Goal: Information Seeking & Learning: Learn about a topic

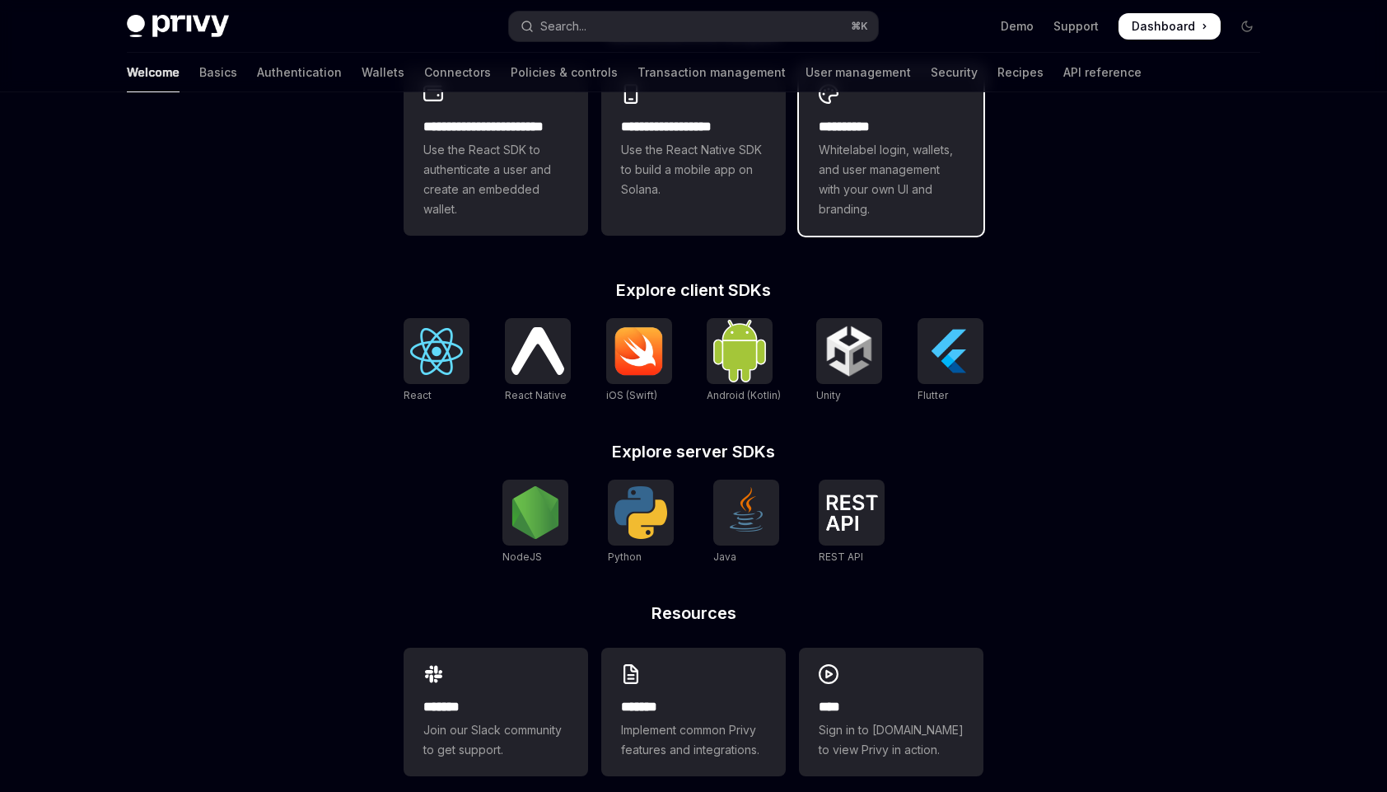
scroll to position [518, 0]
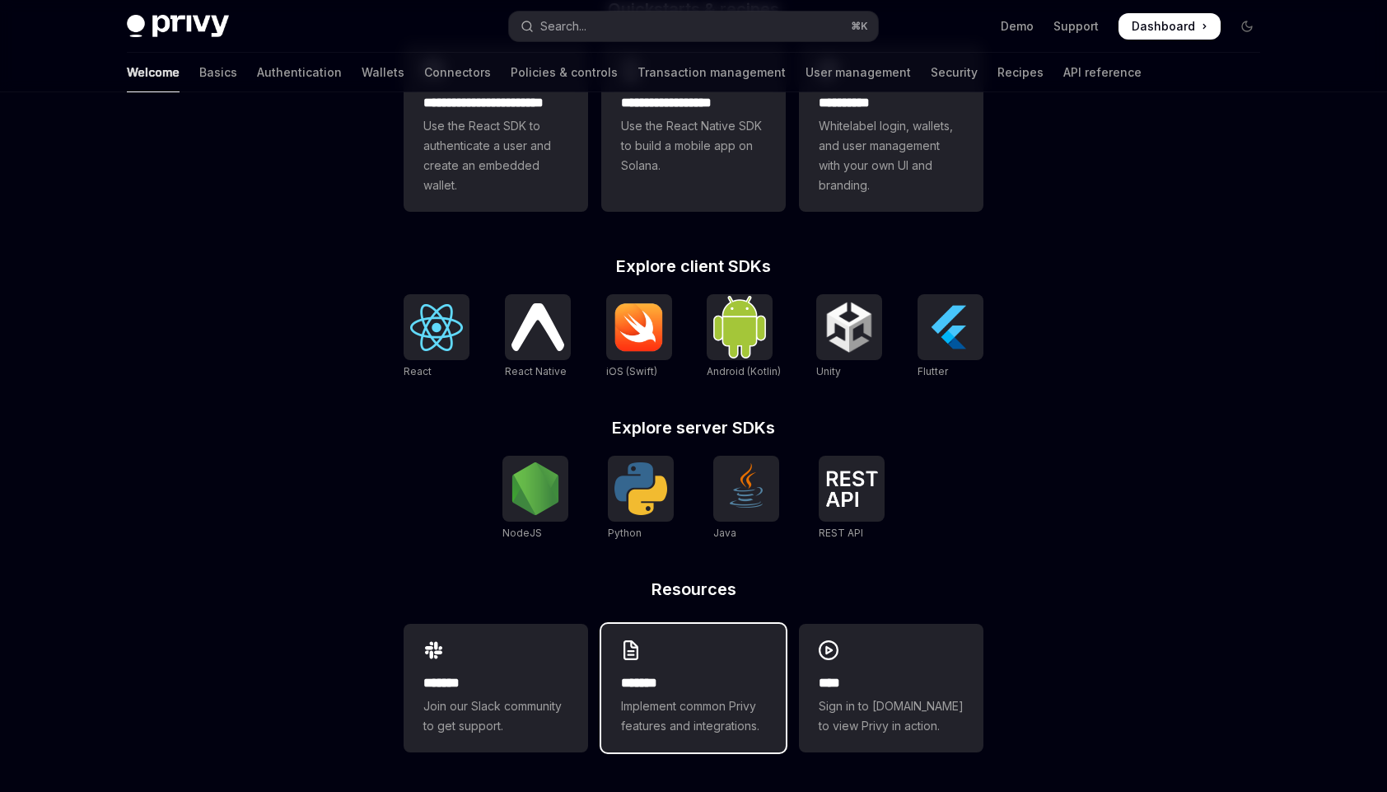
click at [673, 679] on h2 "*******" at bounding box center [693, 683] width 145 height 20
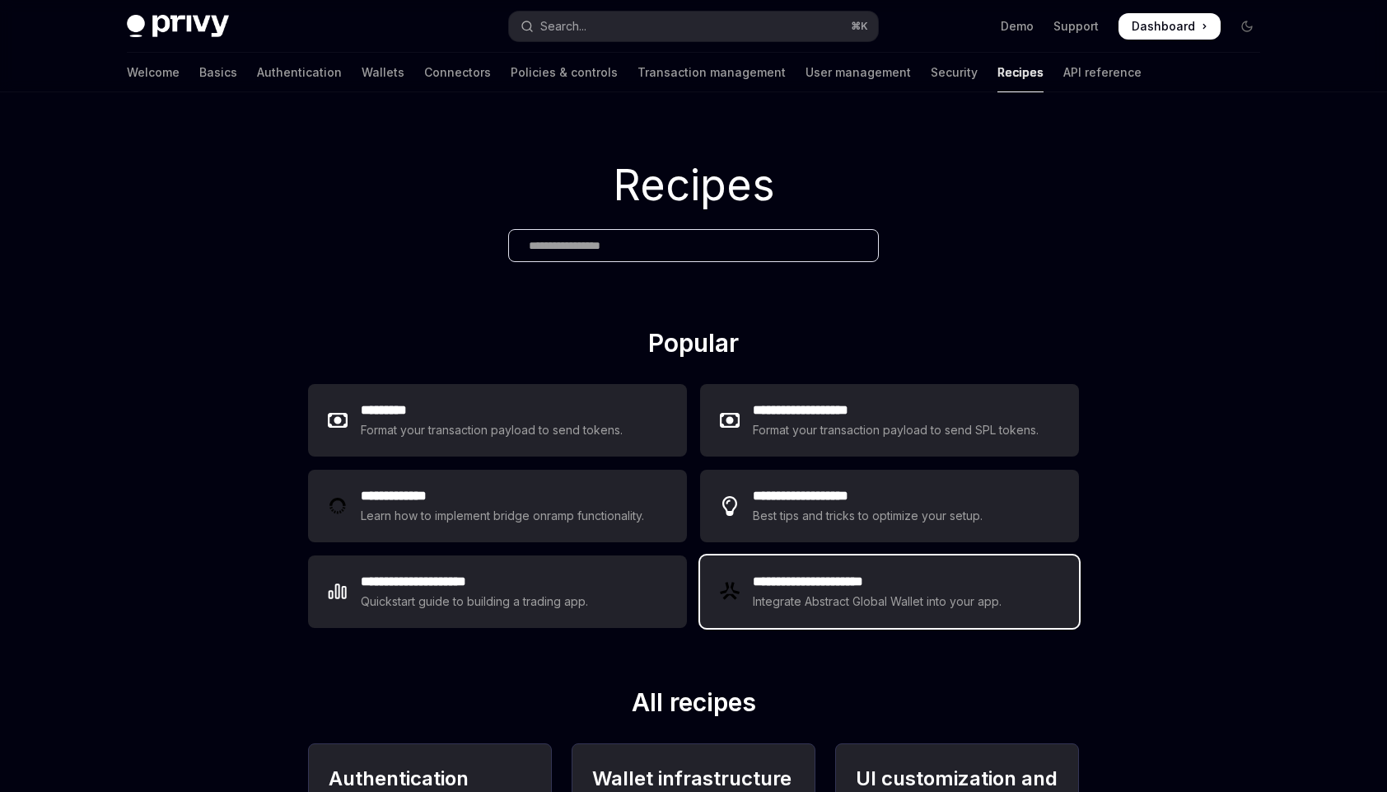
click at [783, 615] on div "**********" at bounding box center [889, 591] width 379 height 72
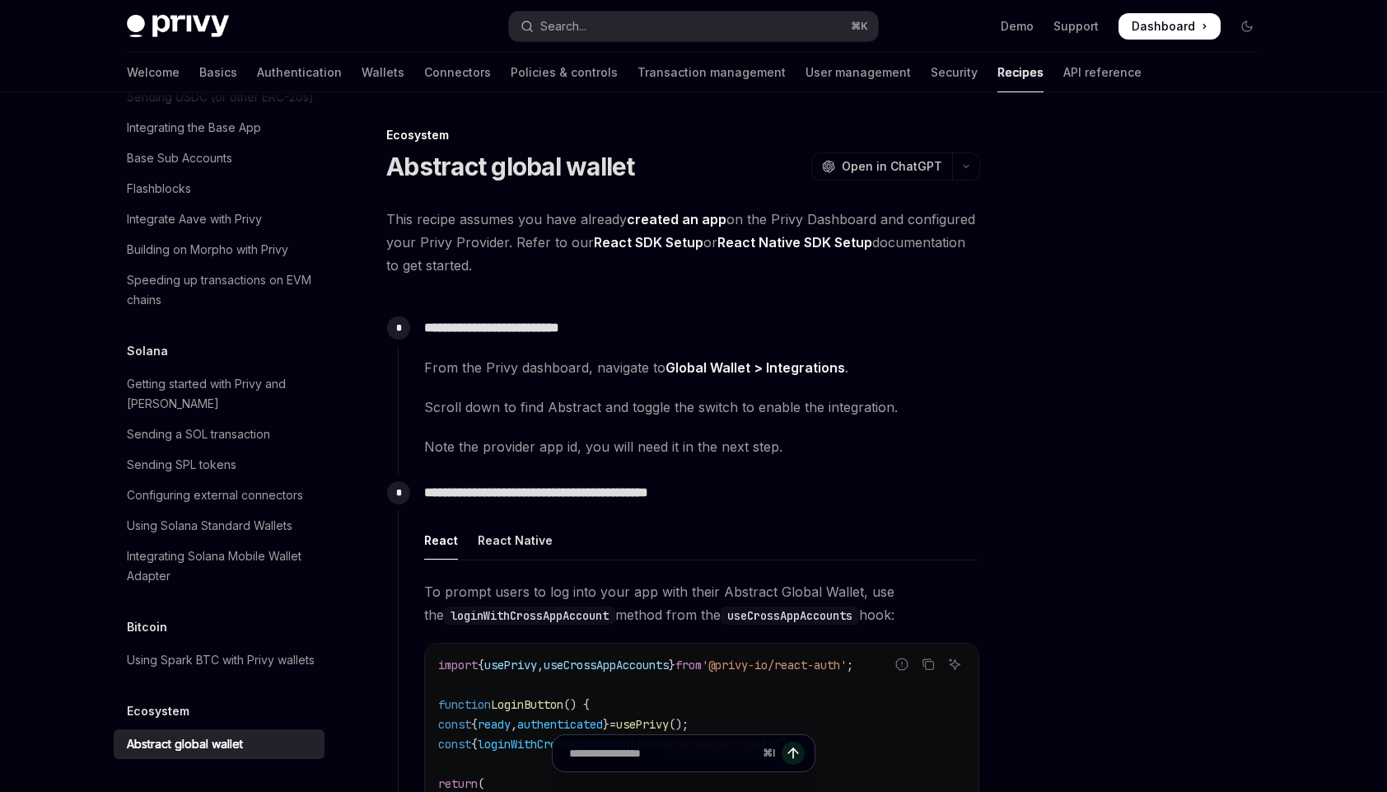
scroll to position [108, 0]
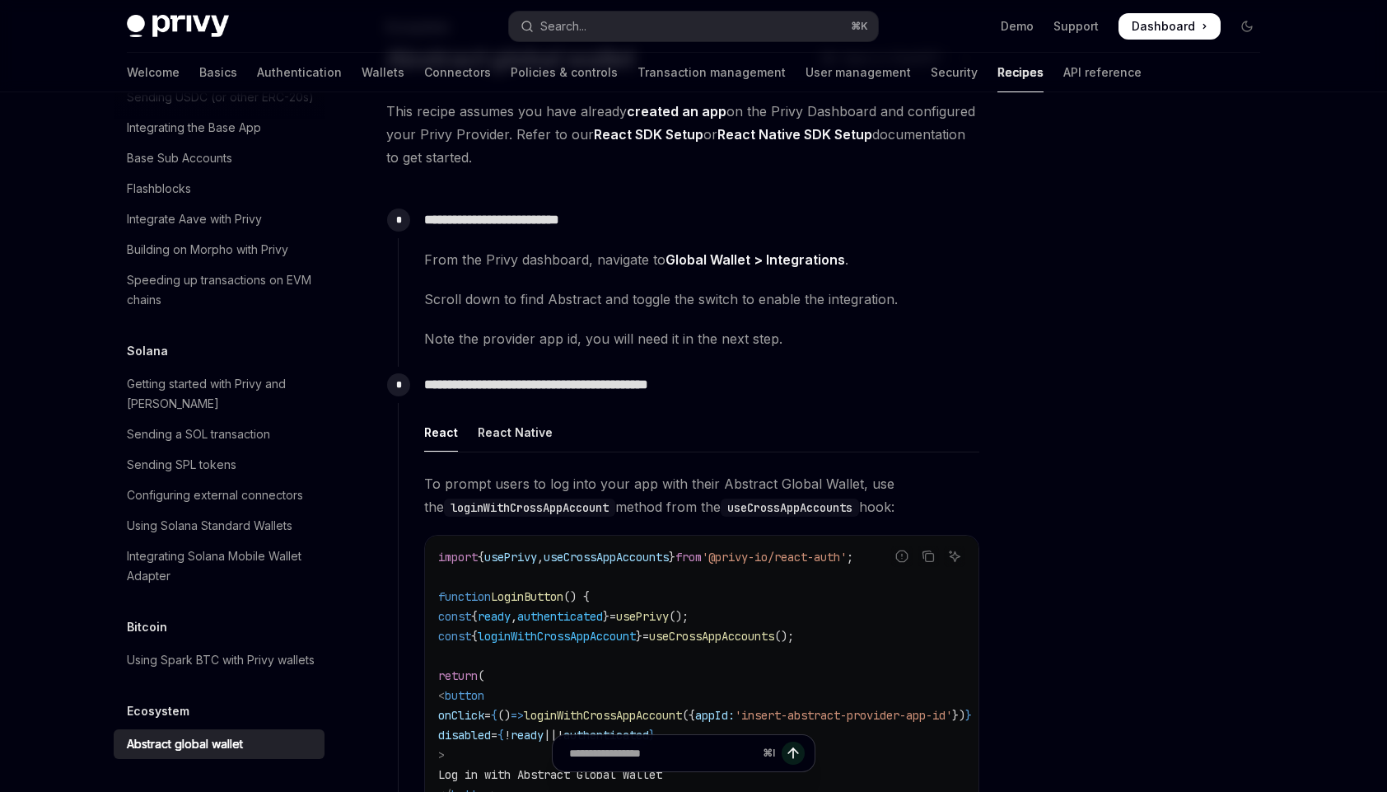
click at [729, 250] on span "From the Privy dashboard, navigate to Global Wallet > Integrations ." at bounding box center [701, 259] width 555 height 23
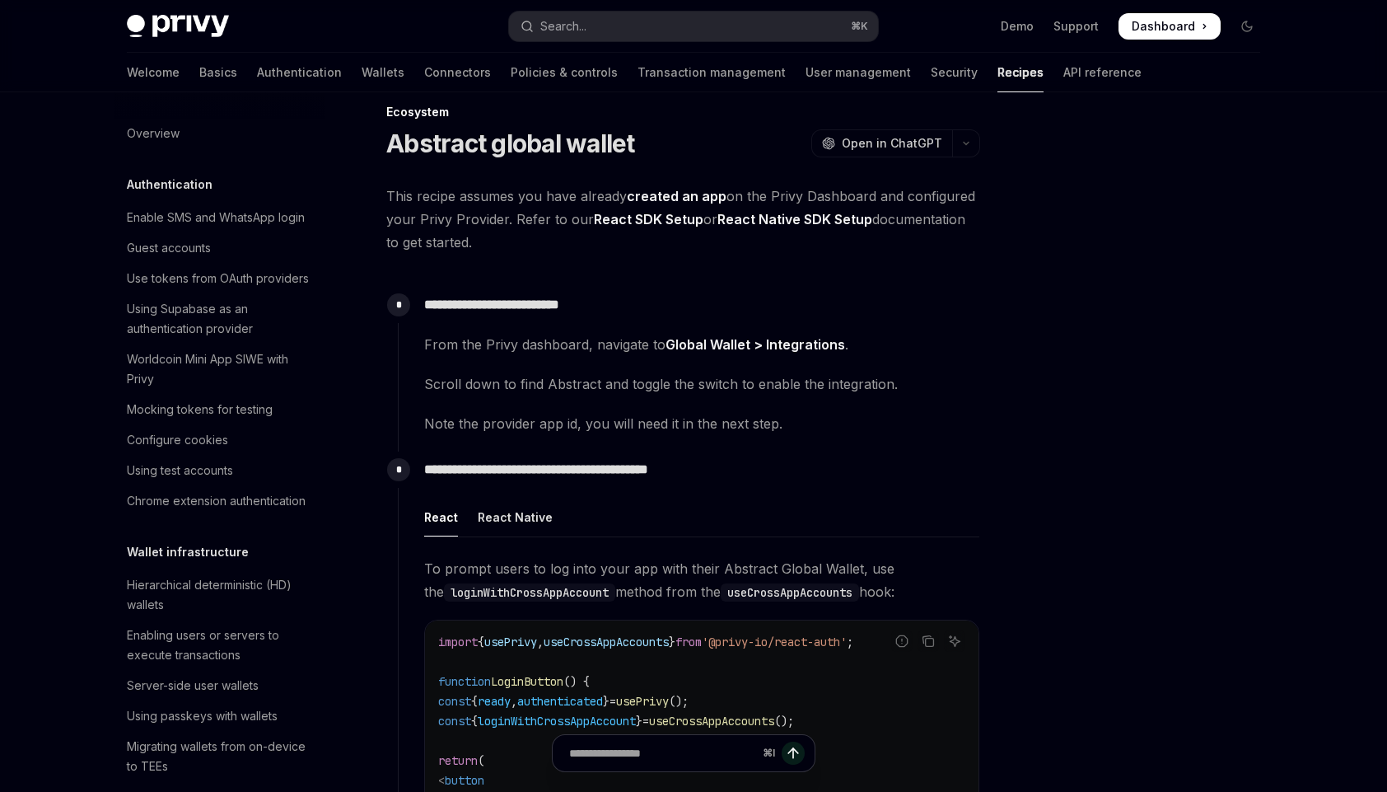
scroll to position [0, 0]
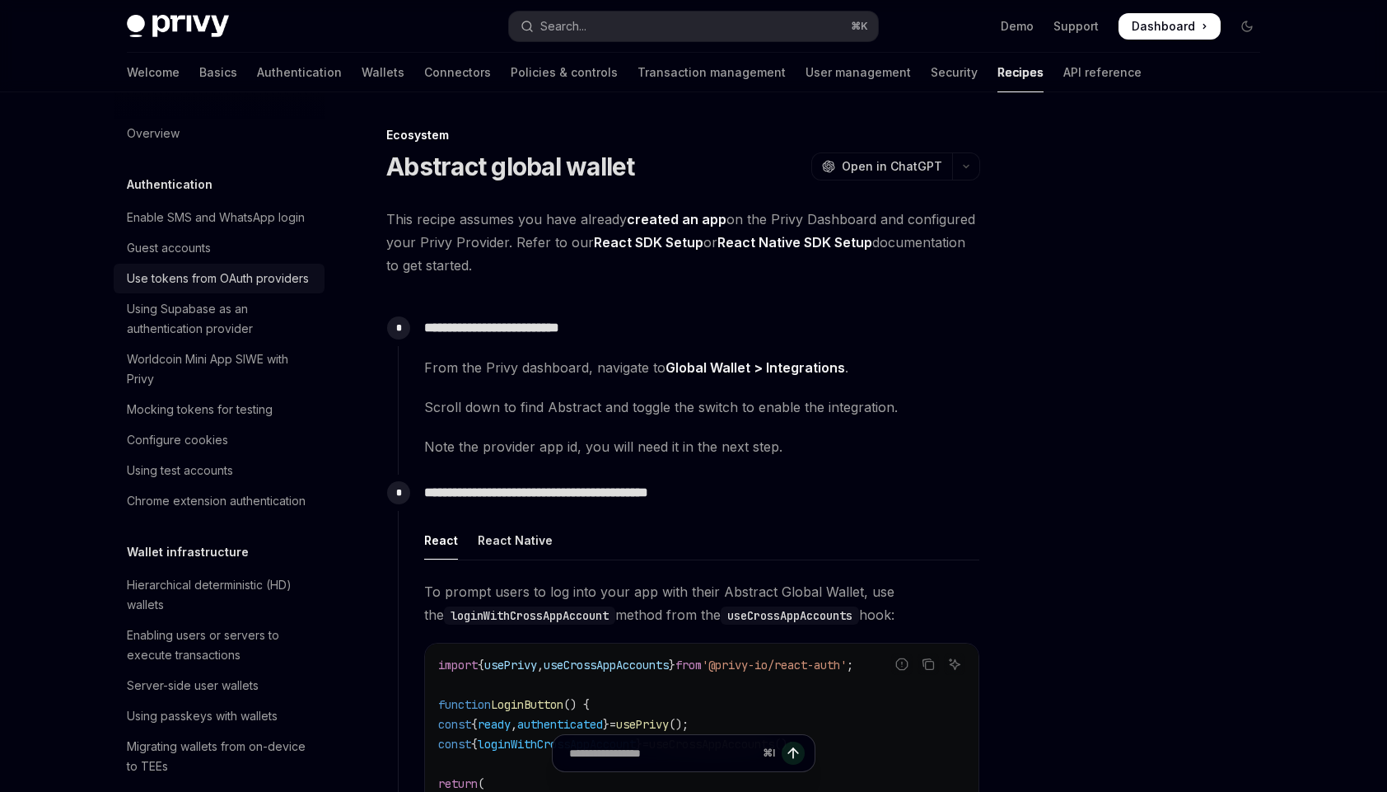
click at [171, 288] on div "Use tokens from OAuth providers" at bounding box center [218, 279] width 182 height 20
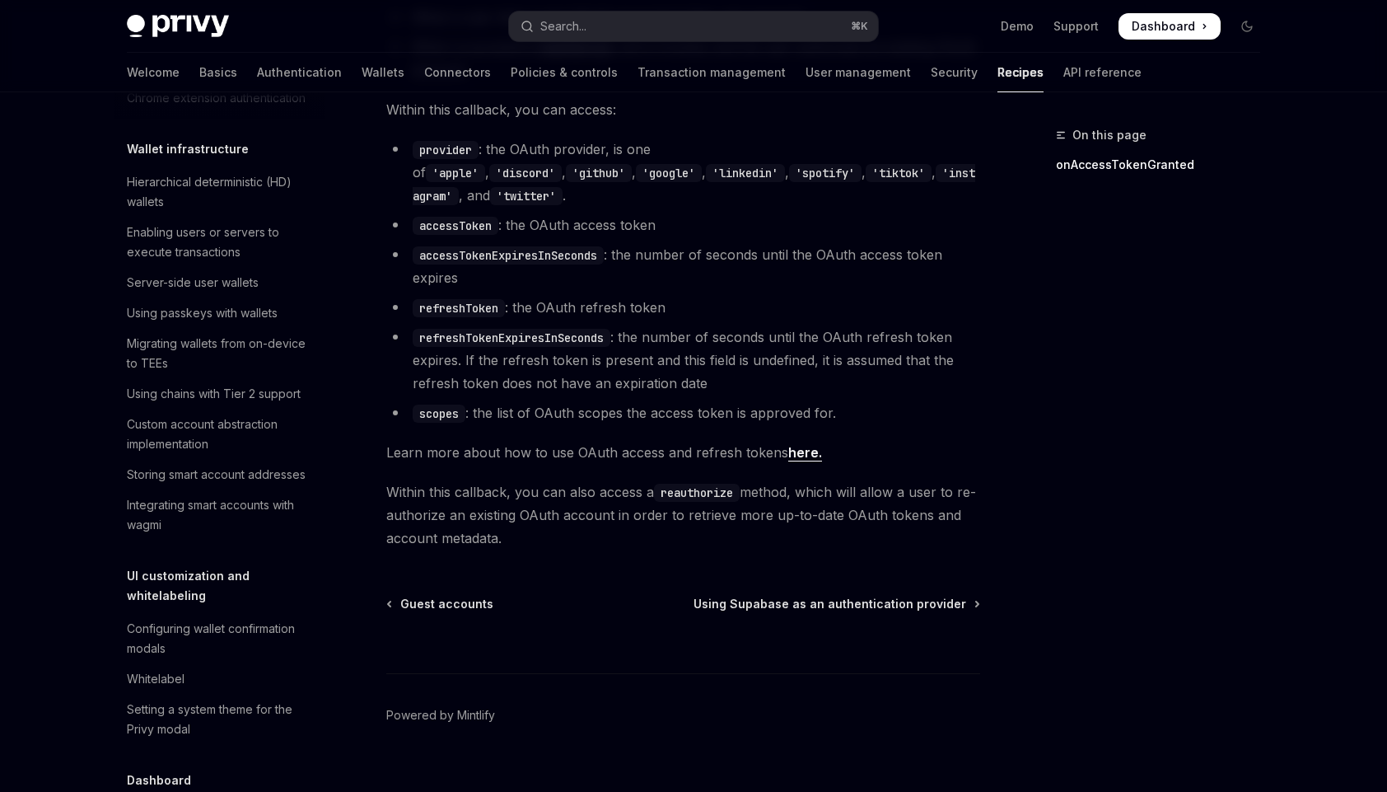
scroll to position [477, 0]
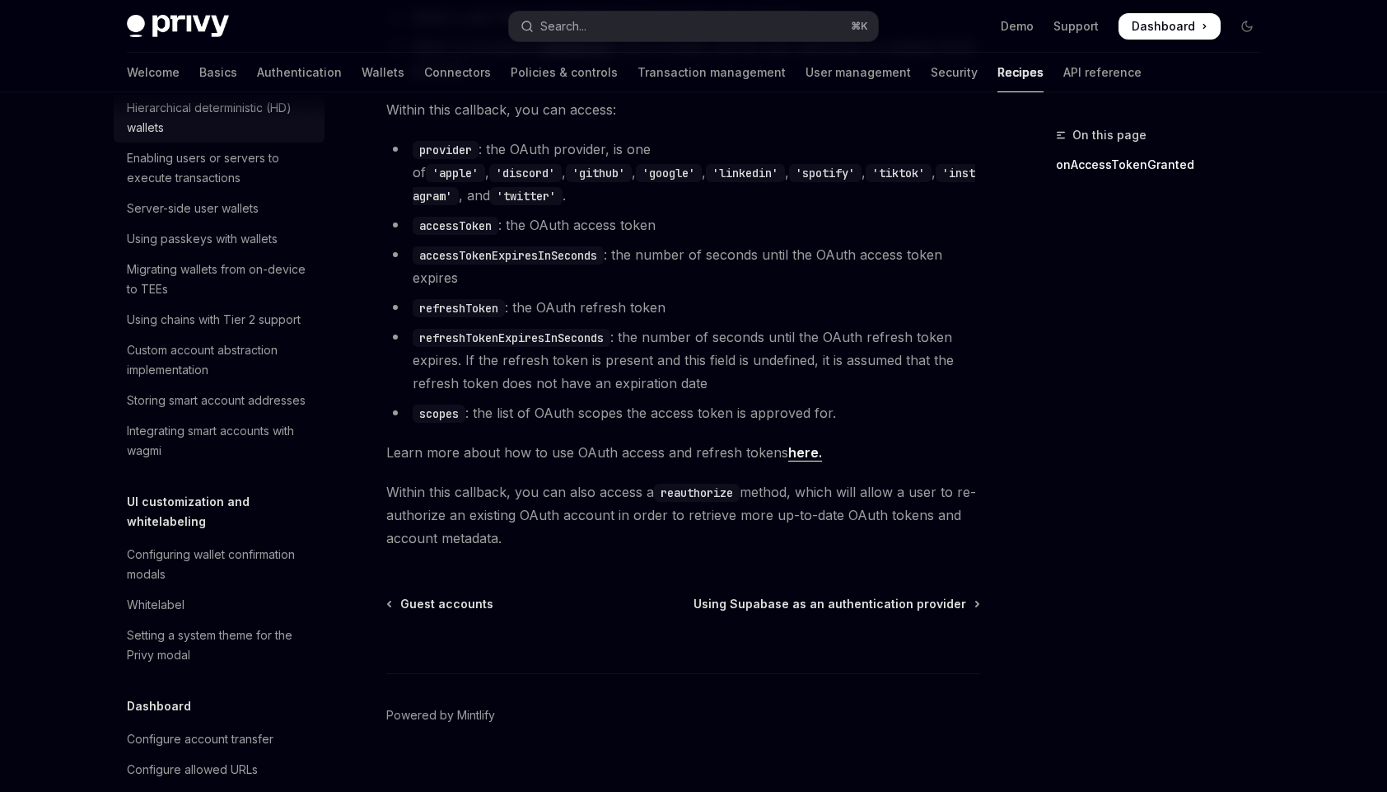
click at [200, 138] on div "Hierarchical deterministic (HD) wallets" at bounding box center [221, 118] width 188 height 40
type textarea "*"
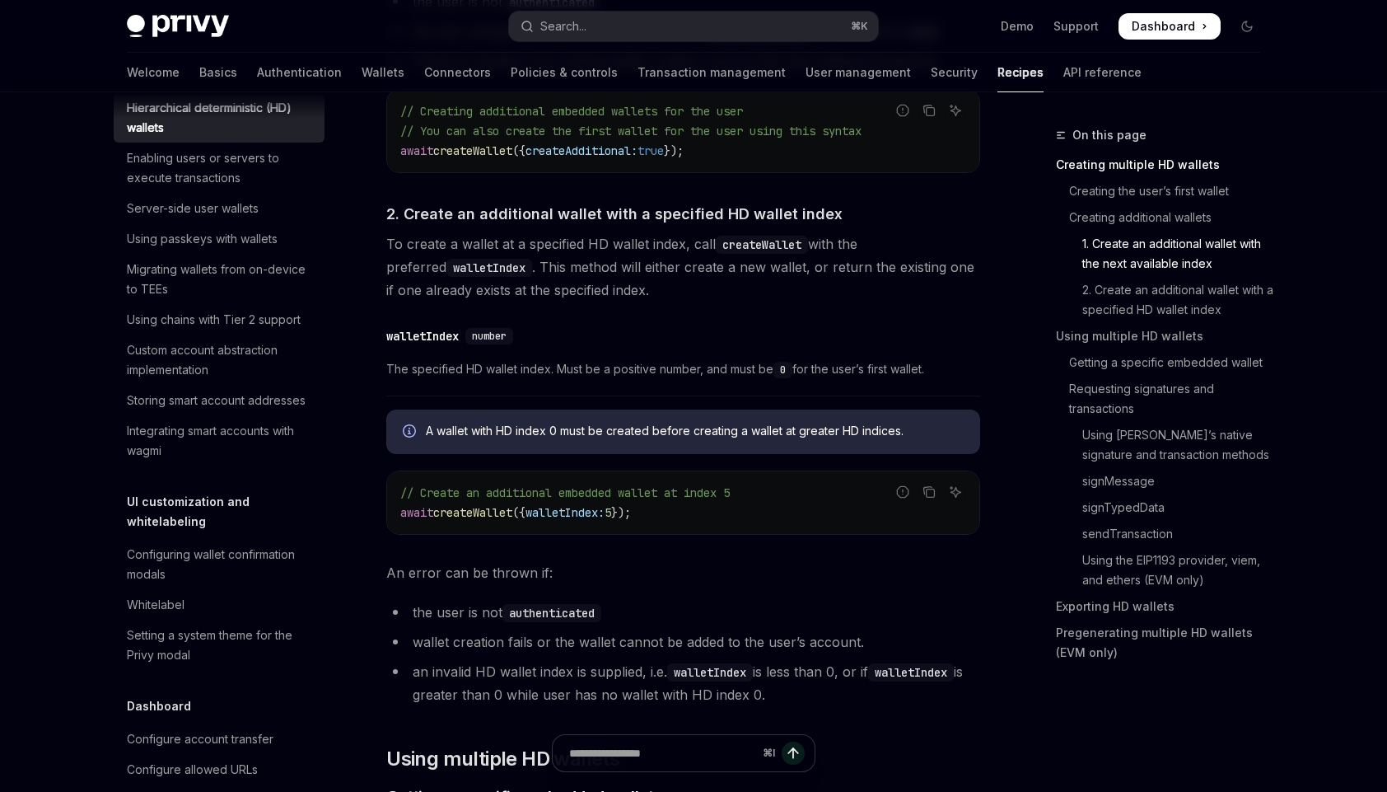
scroll to position [1315, 0]
